Goal: Task Accomplishment & Management: Use online tool/utility

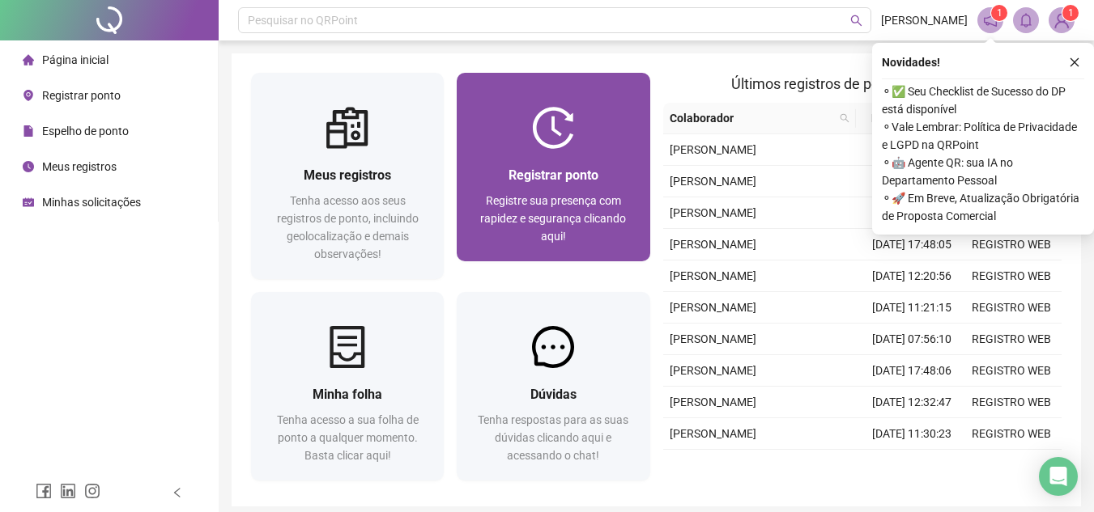
click at [526, 160] on div "Registrar ponto Registre sua presença com rapidez e segurança clicando aqui!" at bounding box center [553, 205] width 193 height 113
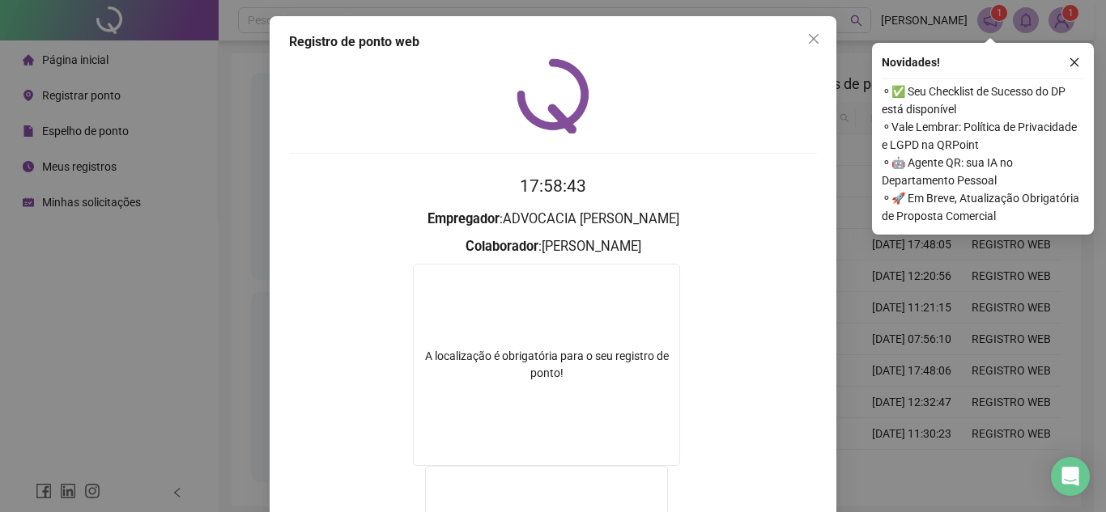
drag, startPoint x: 799, startPoint y: 40, endPoint x: 635, endPoint y: 138, distance: 191.3
click at [801, 40] on span "Close" at bounding box center [814, 38] width 26 height 13
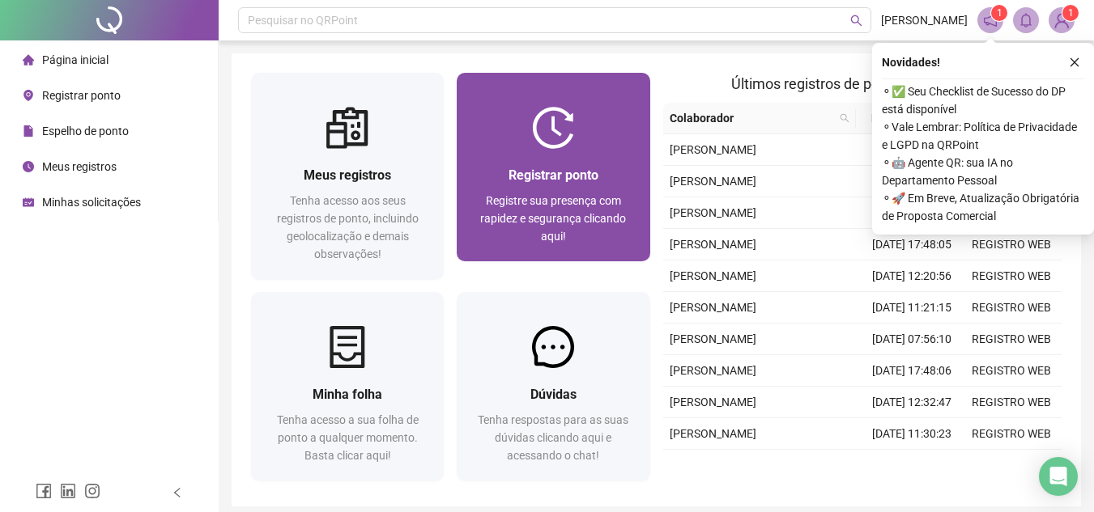
click at [621, 158] on div "Registrar ponto Registre sua presença com rapidez e segurança clicando aqui!" at bounding box center [553, 205] width 193 height 113
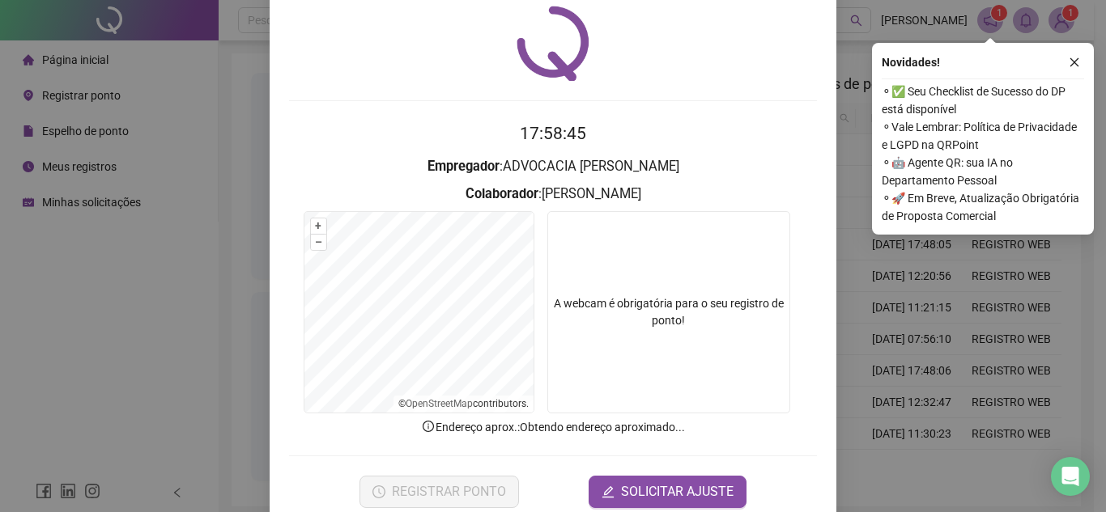
scroll to position [81, 0]
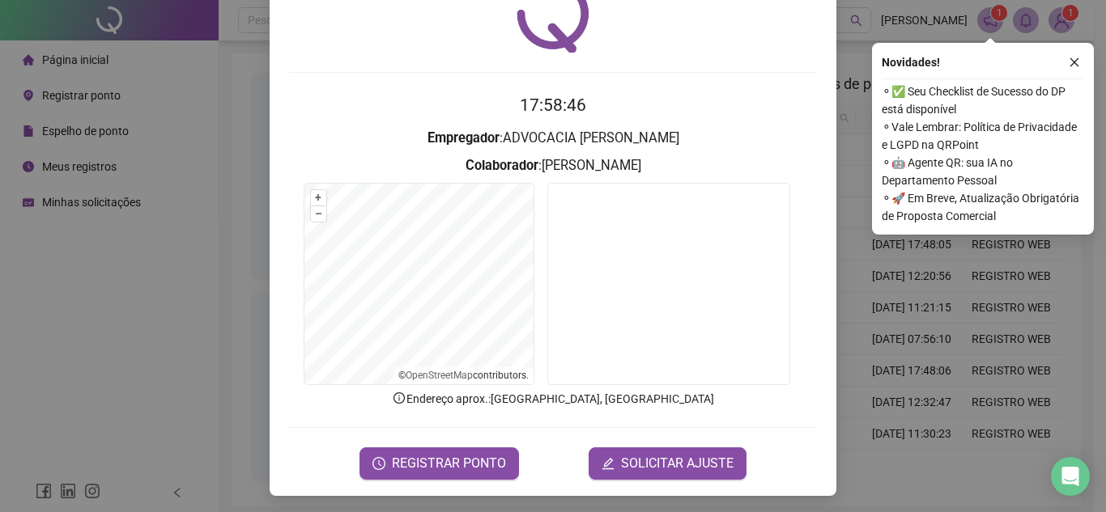
click at [444, 423] on form "17:58:46 Empregador : ADVOCACIA DE [PERSON_NAME] : [PERSON_NAME] + – ⇧ › © Open…" at bounding box center [553, 285] width 528 height 387
click at [457, 456] on span "REGISTRAR PONTO" at bounding box center [449, 463] width 114 height 19
